Goal: Task Accomplishment & Management: Manage account settings

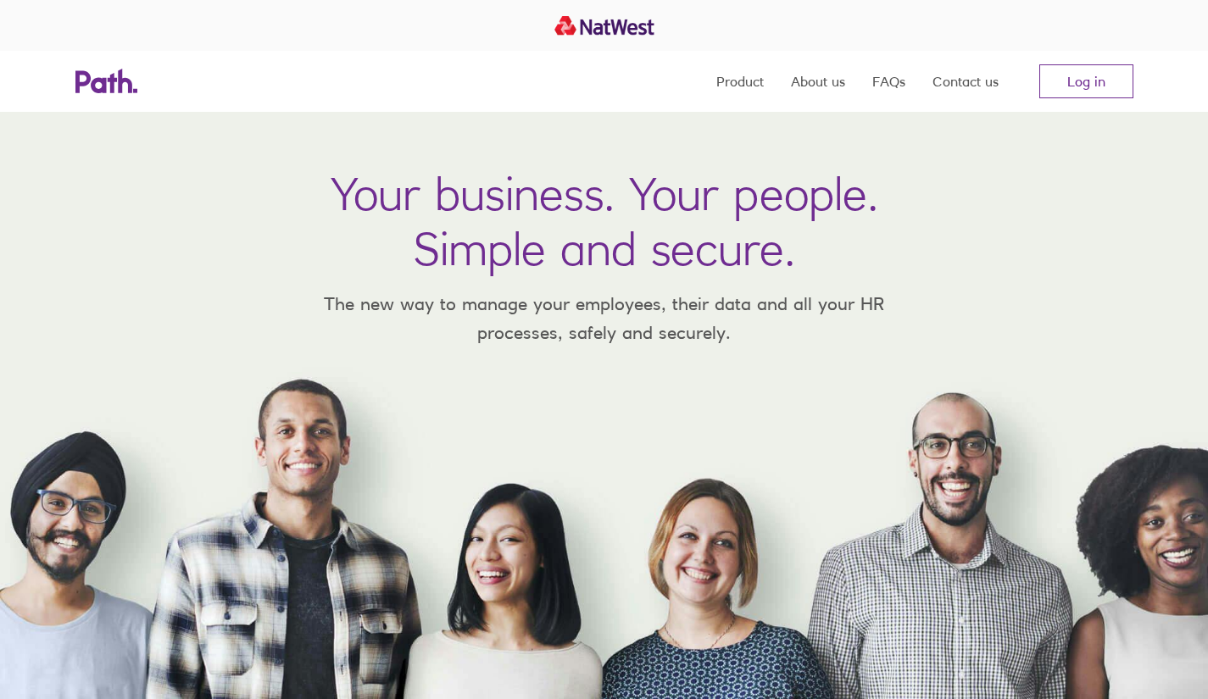
click at [1085, 84] on link "Log in" at bounding box center [1086, 81] width 94 height 34
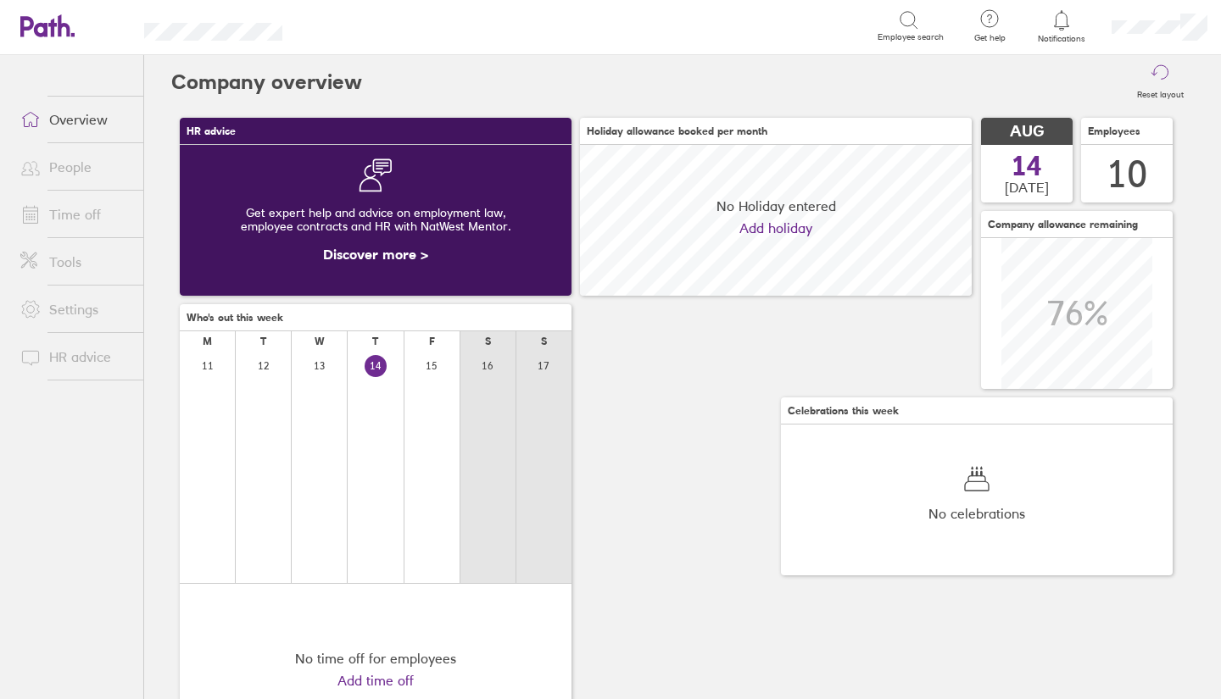
scroll to position [151, 392]
click at [1061, 21] on icon at bounding box center [1061, 20] width 20 height 20
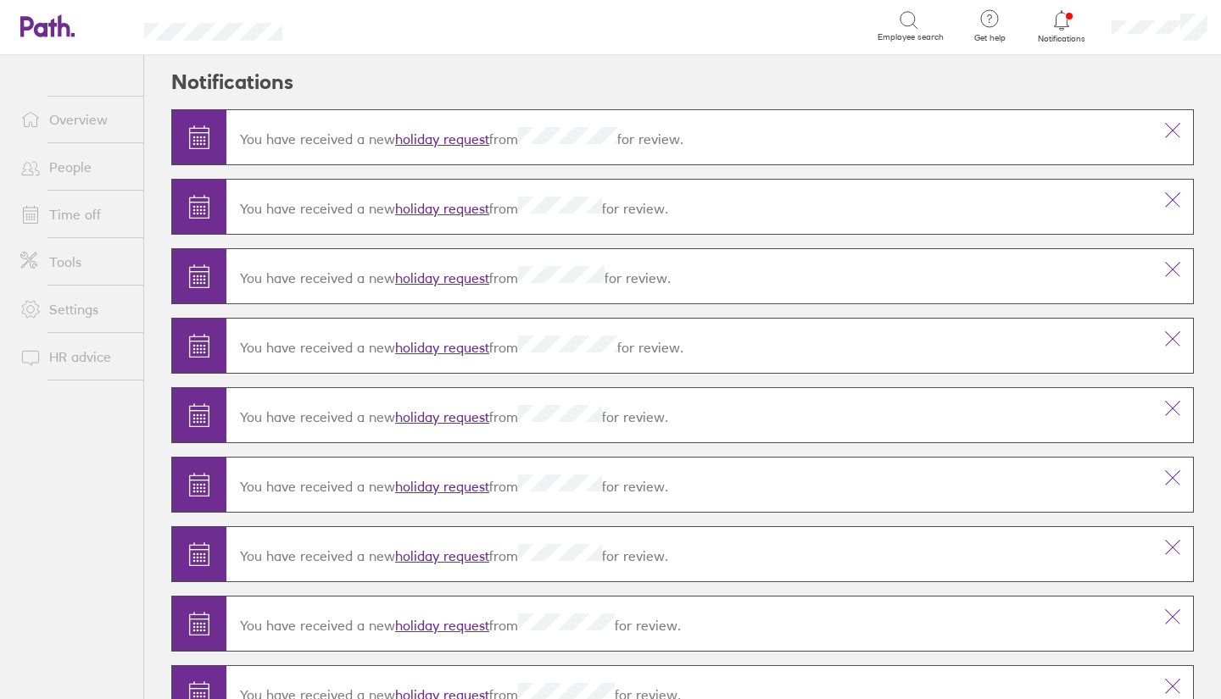
click at [442, 277] on link "holiday request" at bounding box center [442, 278] width 94 height 17
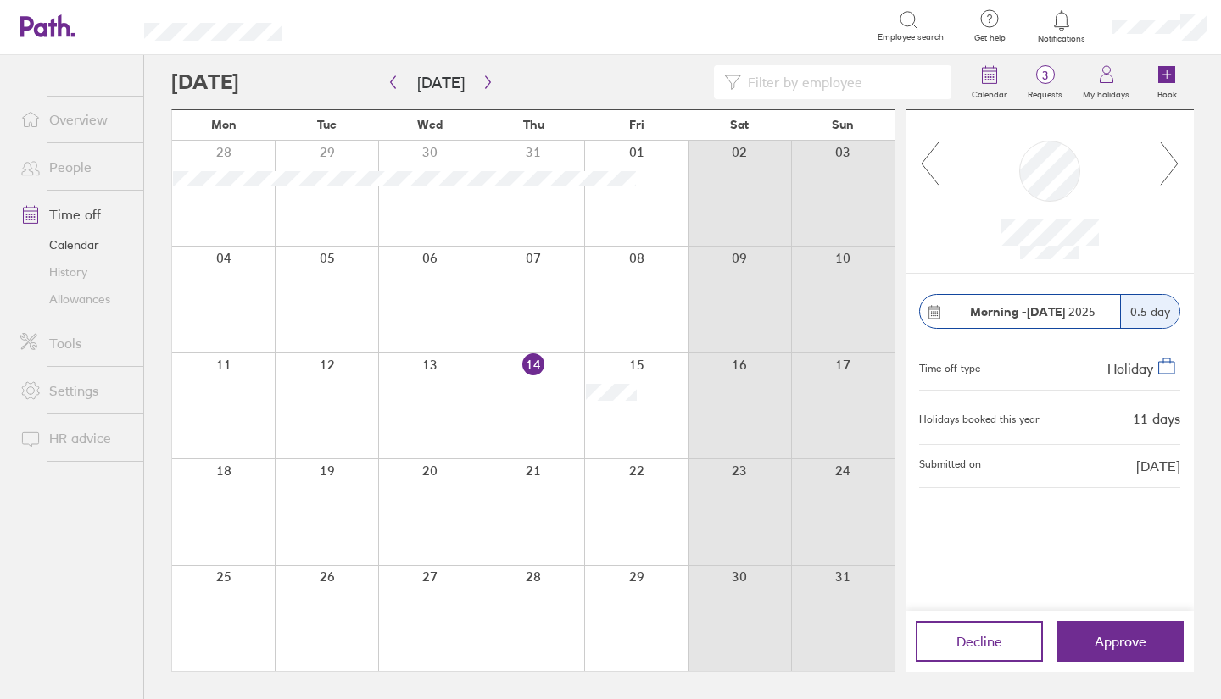
click at [1108, 645] on span "Approve" at bounding box center [1121, 641] width 52 height 15
click at [1061, 17] on icon at bounding box center [1061, 20] width 20 height 20
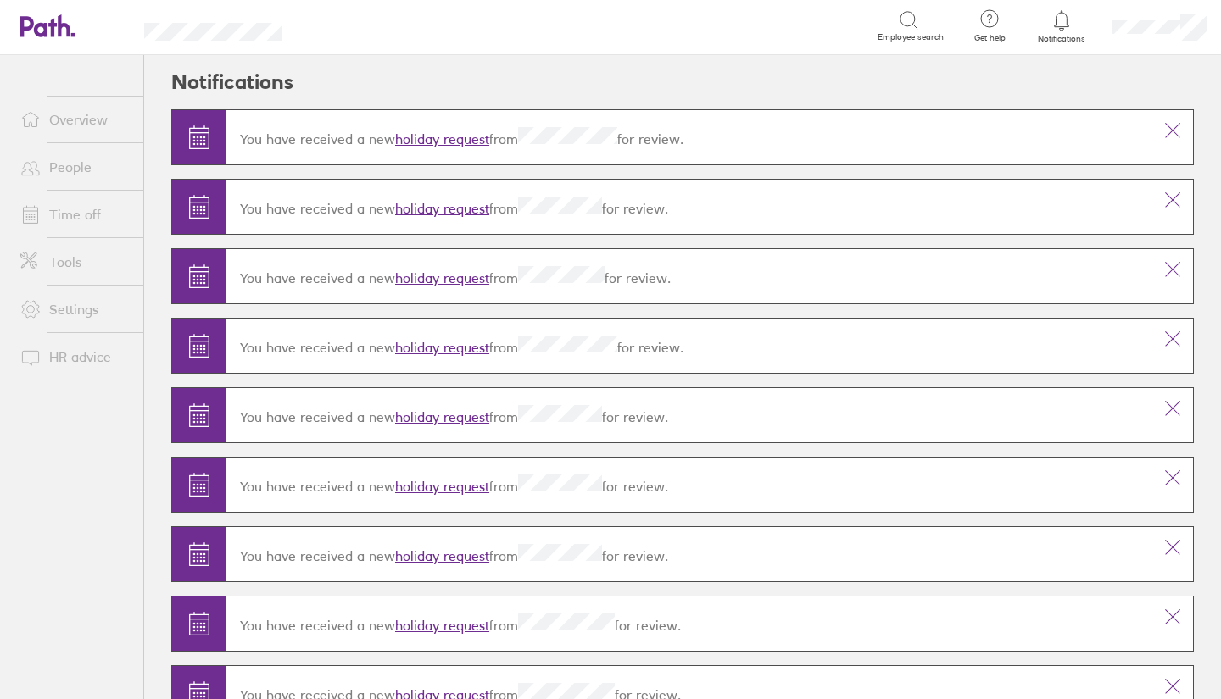
click at [463, 209] on link "holiday request" at bounding box center [442, 208] width 94 height 17
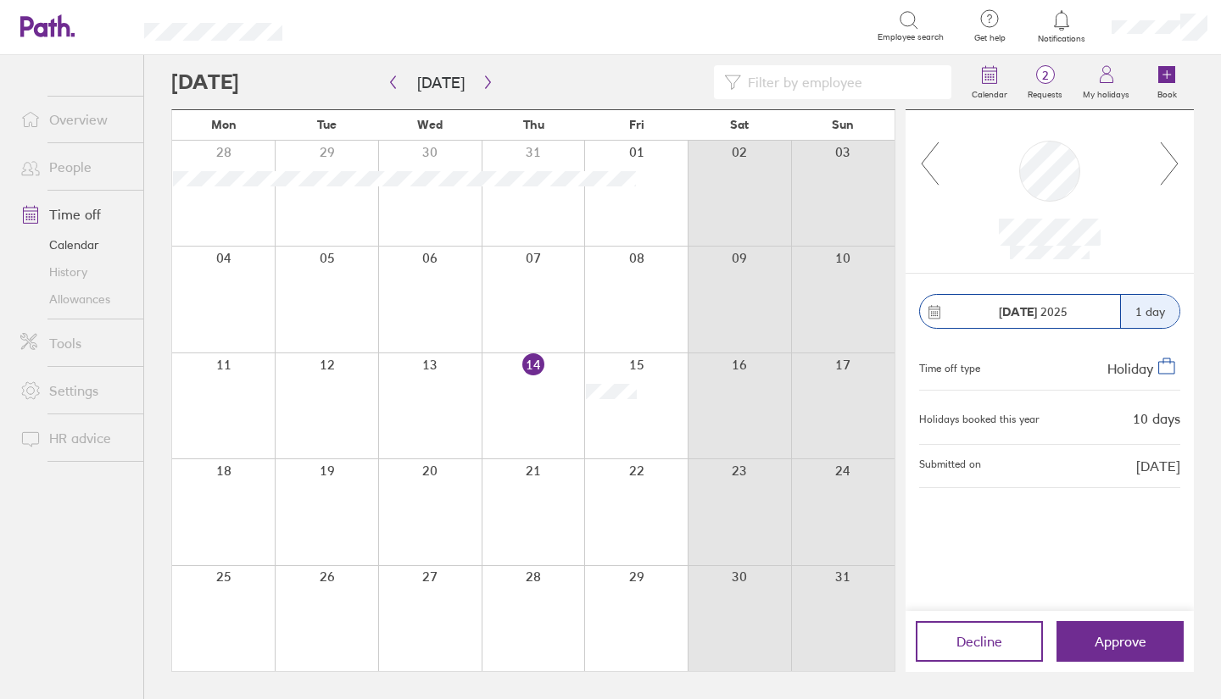
click at [1106, 636] on span "Approve" at bounding box center [1121, 641] width 52 height 15
click at [1043, 85] on label "Requests" at bounding box center [1044, 92] width 55 height 15
click at [1039, 81] on span "1" at bounding box center [1044, 76] width 55 height 14
click at [1056, 31] on link "Notifications" at bounding box center [1061, 26] width 55 height 36
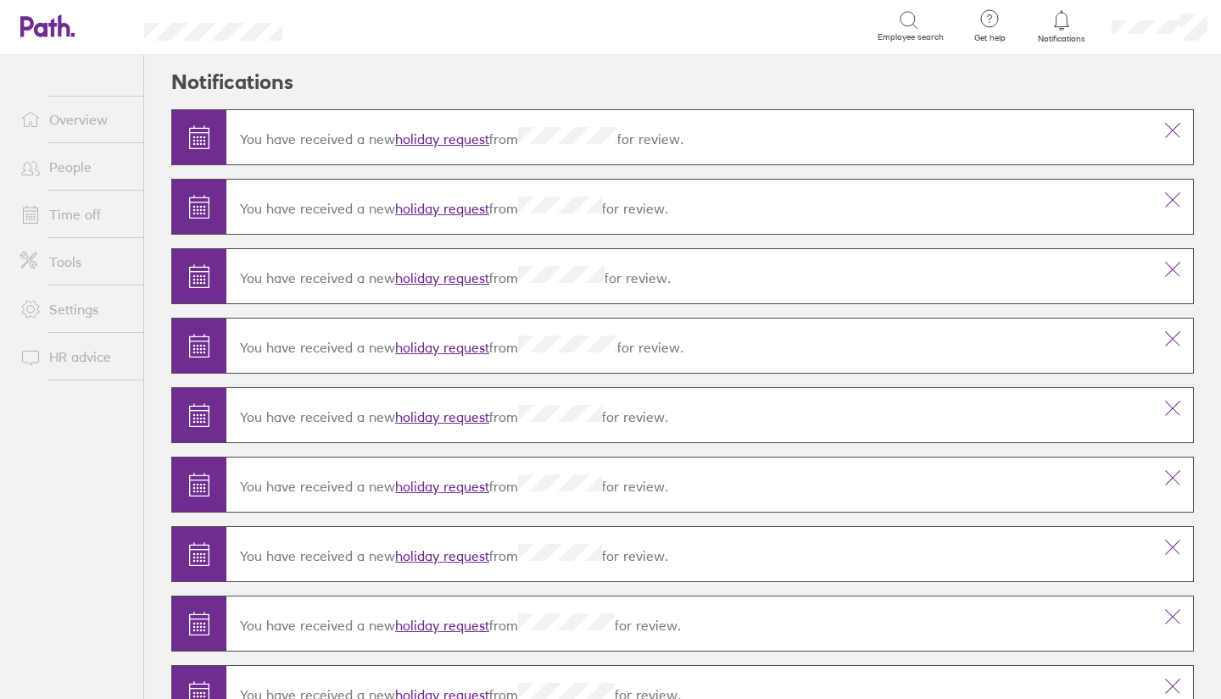
click at [437, 141] on link "holiday request" at bounding box center [442, 139] width 94 height 17
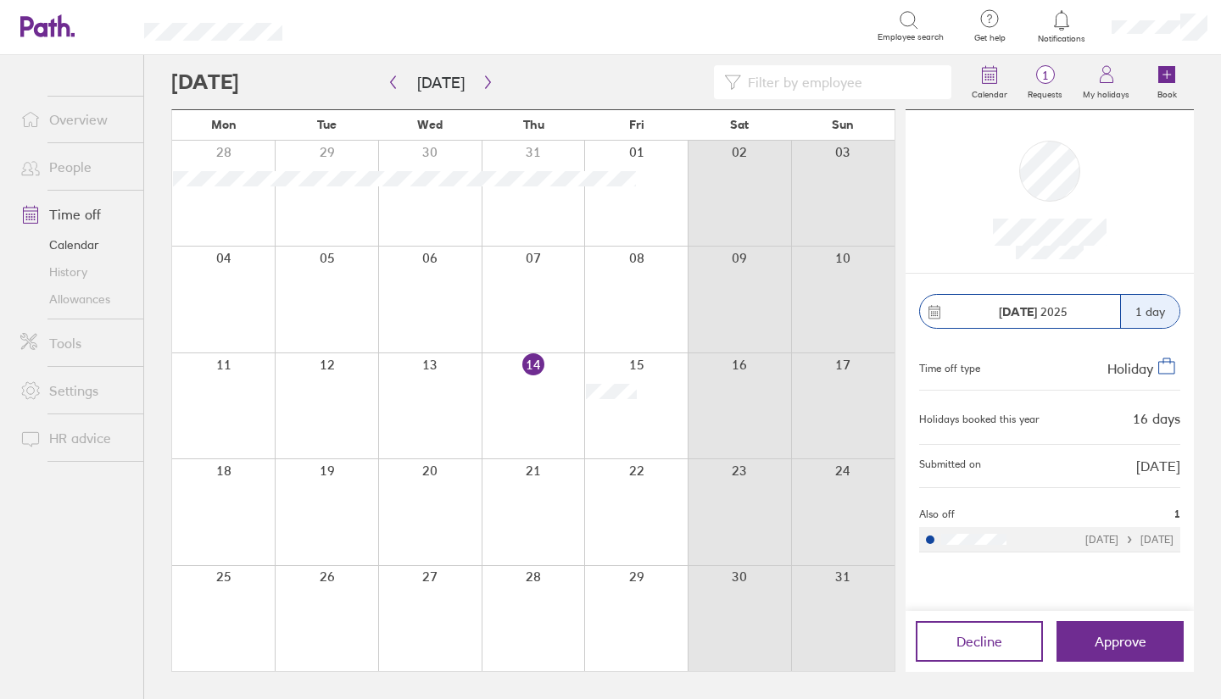
click at [1136, 640] on span "Approve" at bounding box center [1121, 641] width 52 height 15
